Goal: Communication & Community: Answer question/provide support

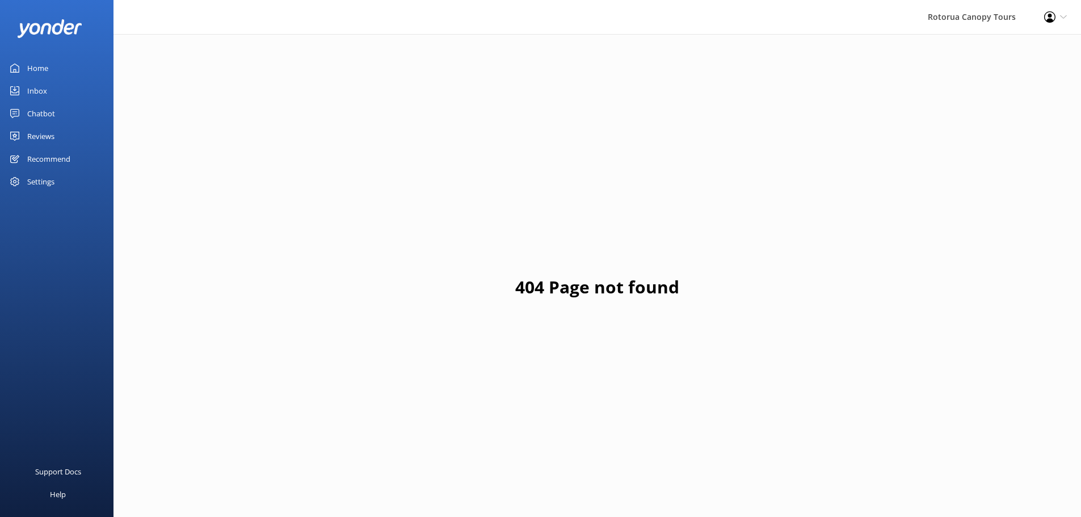
click at [68, 93] on link "Inbox" at bounding box center [57, 90] width 114 height 23
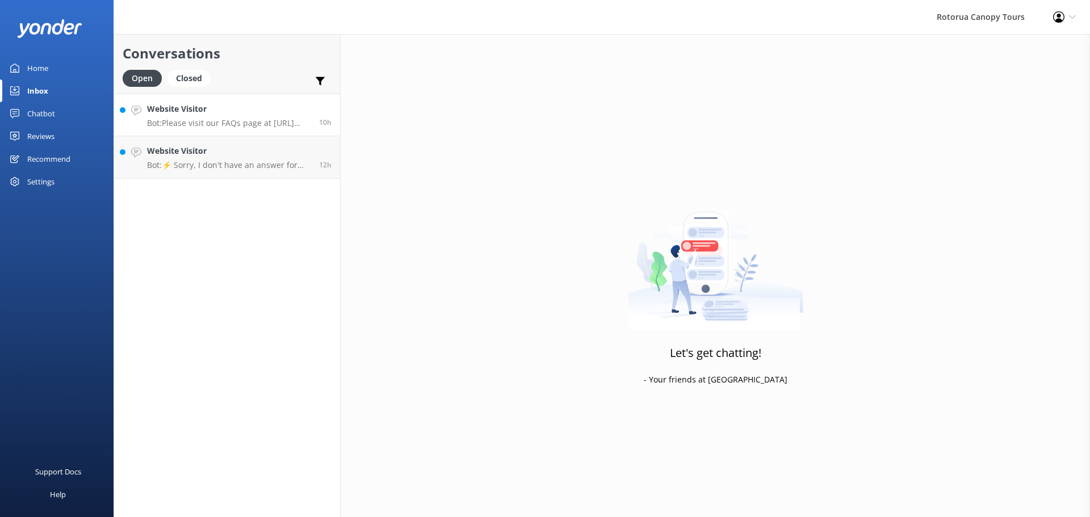
click at [289, 114] on h4 "Website Visitor" at bounding box center [228, 109] width 163 height 12
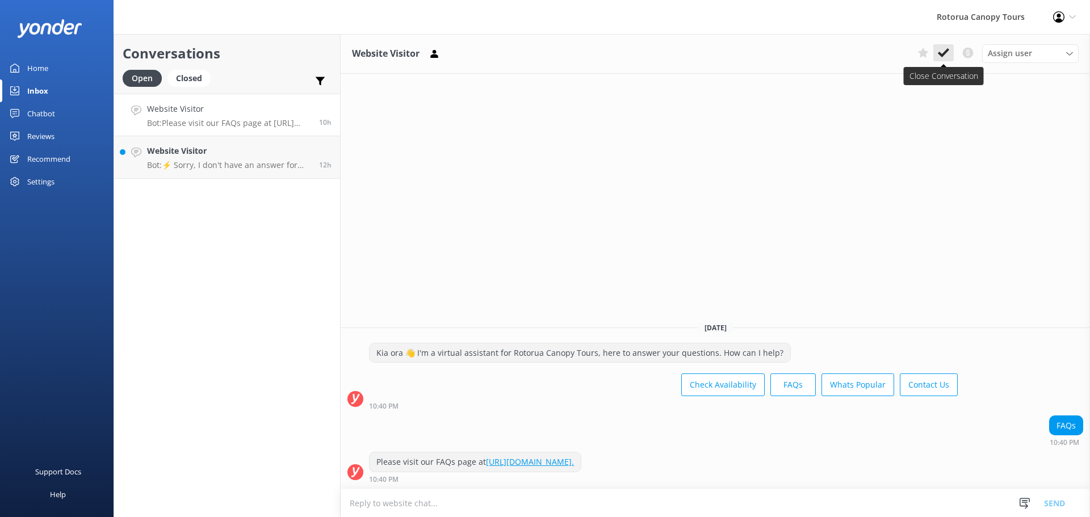
click at [953, 52] on button at bounding box center [943, 52] width 20 height 17
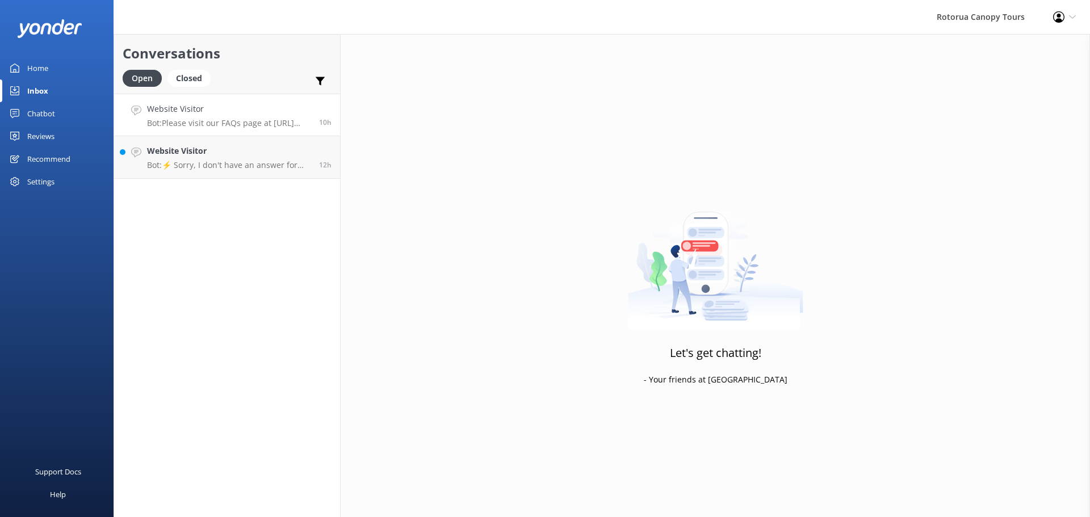
click at [276, 131] on link "Website Visitor Bot: Please visit our FAQs page at [URL][DOMAIN_NAME]. 10h" at bounding box center [227, 115] width 226 height 43
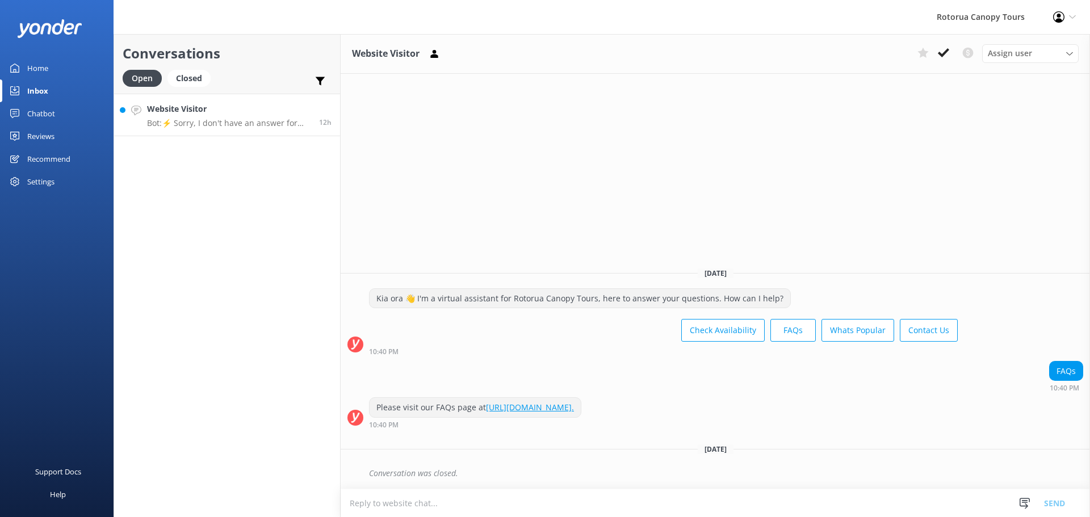
click at [285, 125] on p "Bot: ⚡ Sorry, I don't have an answer for that. Could you please try and rephras…" at bounding box center [228, 123] width 163 height 10
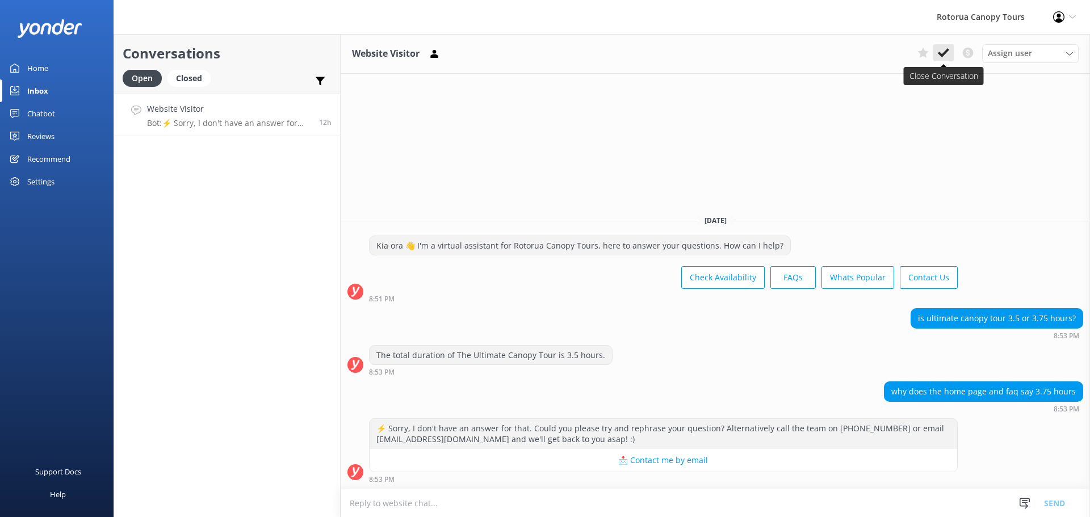
click at [946, 53] on icon at bounding box center [943, 52] width 11 height 11
